Goal: Information Seeking & Learning: Learn about a topic

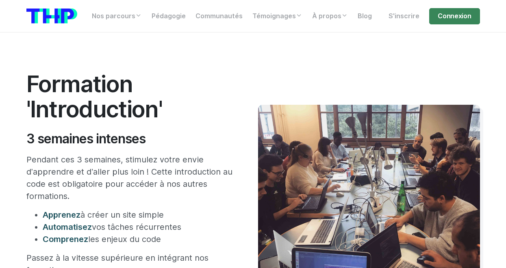
click at [204, 138] on h2 "3 semaines intenses" at bounding box center [129, 138] width 207 height 15
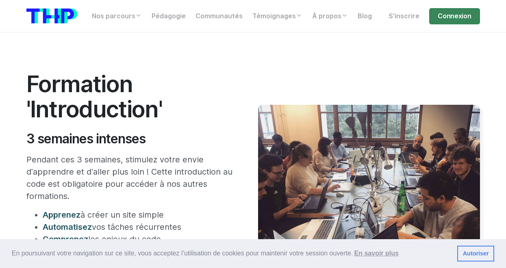
scroll to position [169, 0]
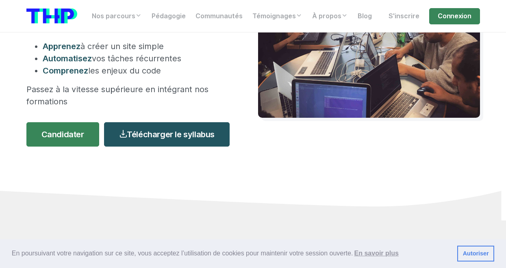
click at [65, 85] on p "Passez à la vitesse supérieure en intégrant nos formations" at bounding box center [129, 95] width 207 height 24
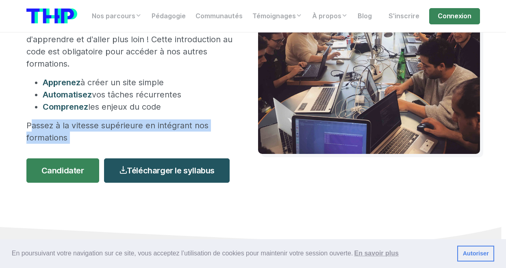
scroll to position [131, 0]
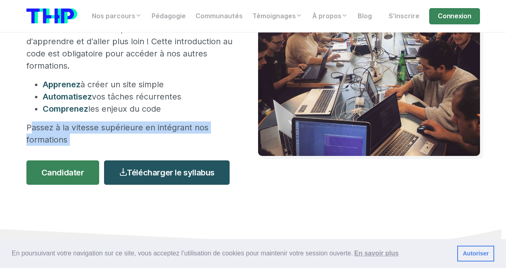
click at [65, 85] on span "Apprenez" at bounding box center [62, 85] width 38 height 10
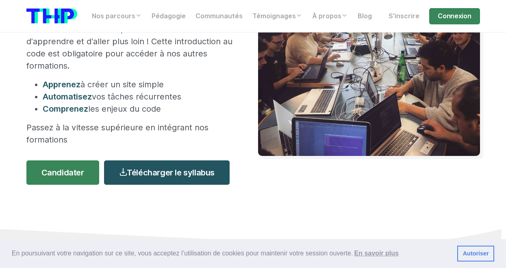
click at [65, 85] on span "Apprenez" at bounding box center [62, 85] width 38 height 10
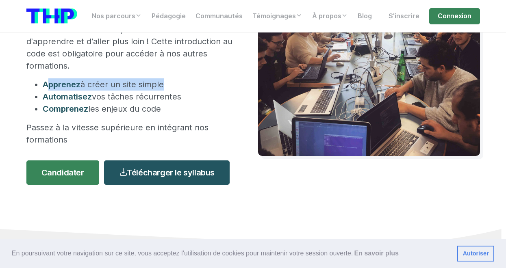
click at [73, 122] on p "Passez à la vitesse supérieure en intégrant nos formations" at bounding box center [129, 134] width 207 height 24
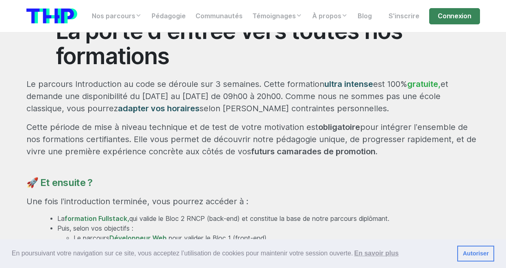
scroll to position [388, 0]
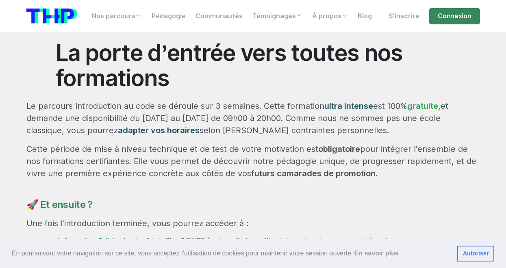
click at [228, 119] on p "Le parcours Introduction au code se déroule sur 3 semaines. Cette formation ult…" at bounding box center [253, 118] width 454 height 37
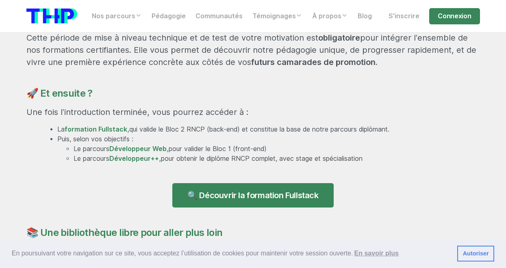
click at [228, 119] on div "La porte d’entrée vers toutes nos formations Le parcours Introduction au code s…" at bounding box center [253, 143] width 463 height 428
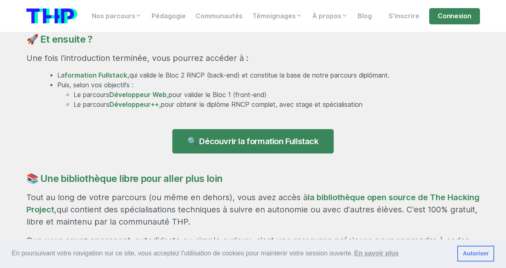
scroll to position [554, 0]
click at [196, 70] on li "La formation Fullstack, qui valide le Bloc 2 RNCP (back-end) et constitue la ba…" at bounding box center [268, 75] width 423 height 10
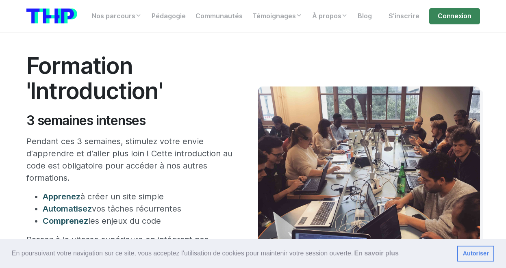
scroll to position [0, 0]
